Goal: Use online tool/utility

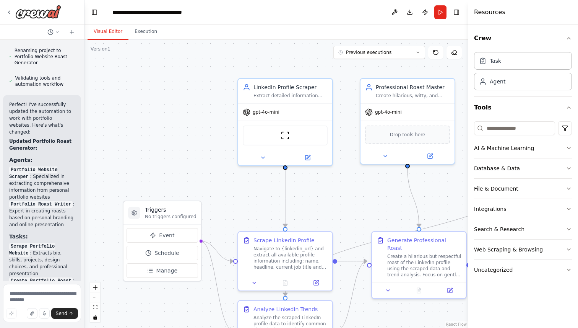
scroll to position [4056, 0]
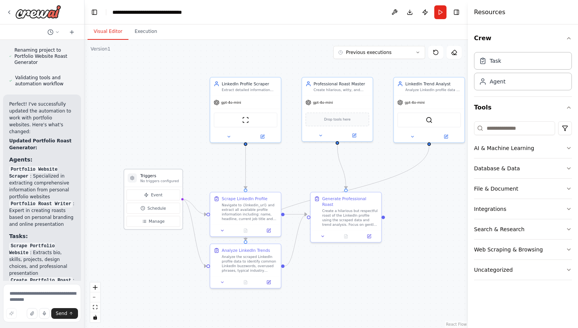
click at [149, 179] on p "No triggers configured" at bounding box center [159, 181] width 39 height 5
click at [162, 175] on h3 "Triggers" at bounding box center [159, 176] width 39 height 6
drag, startPoint x: 162, startPoint y: 175, endPoint x: 153, endPoint y: 153, distance: 24.1
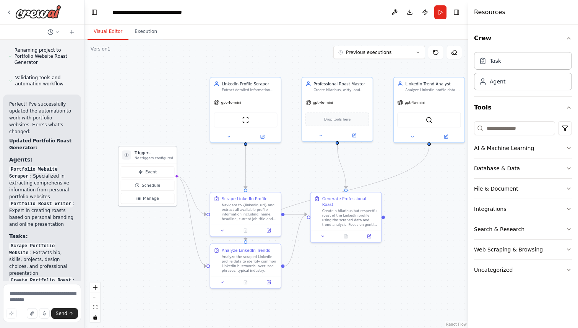
click at [153, 153] on h3 "Triggers" at bounding box center [154, 153] width 39 height 6
click at [500, 106] on button "Tools" at bounding box center [523, 107] width 98 height 21
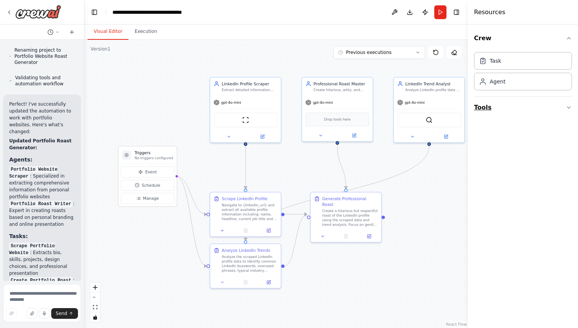
click at [500, 106] on button "Tools" at bounding box center [523, 107] width 98 height 21
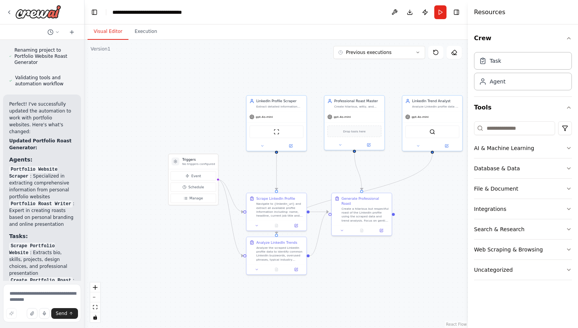
click at [57, 36] on div at bounding box center [42, 31] width 84 height 15
click at [57, 36] on button at bounding box center [53, 32] width 18 height 9
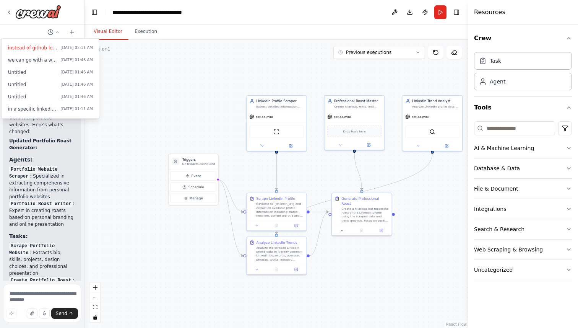
click at [6, 10] on div at bounding box center [42, 164] width 85 height 328
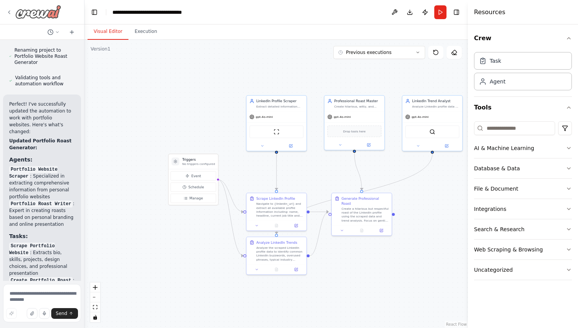
click at [8, 10] on icon at bounding box center [9, 12] width 6 height 6
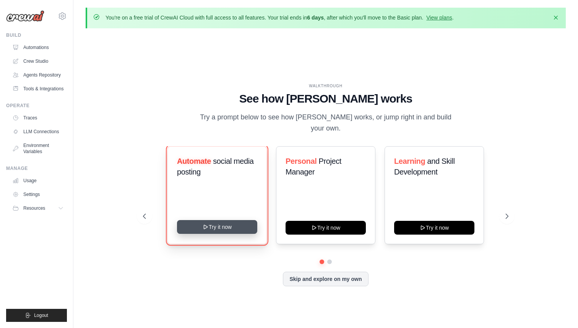
click at [234, 220] on button "Try it now" at bounding box center [217, 227] width 80 height 14
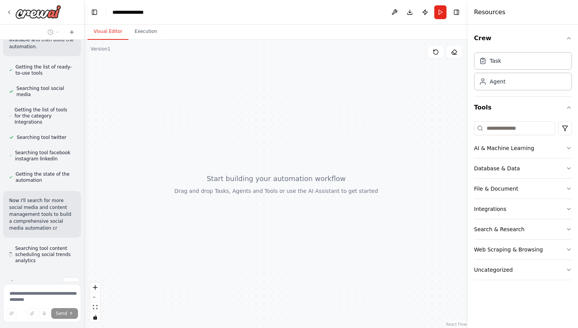
scroll to position [169, 0]
